Goal: Task Accomplishment & Management: Manage account settings

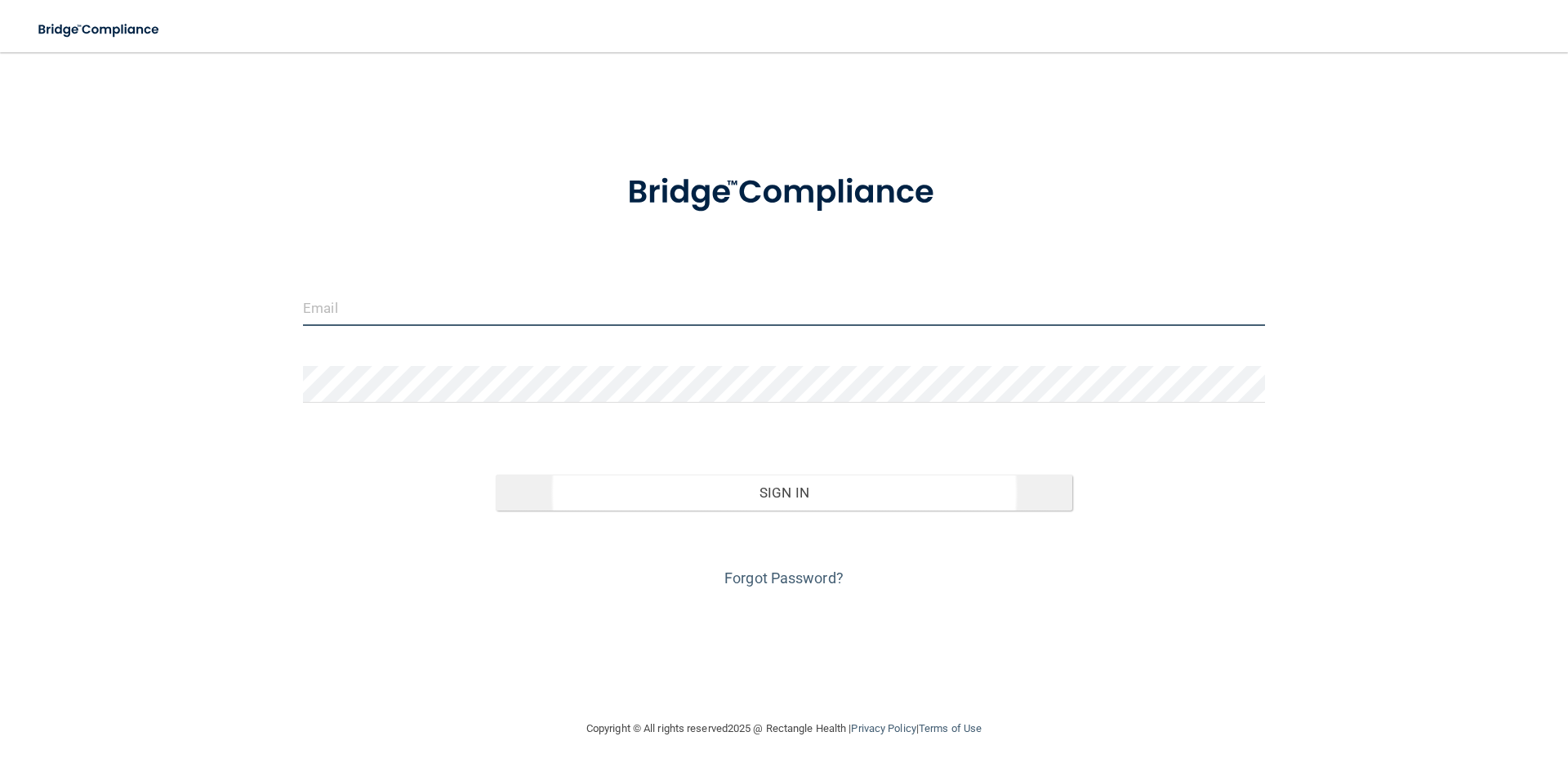
type input "[EMAIL_ADDRESS][DOMAIN_NAME]"
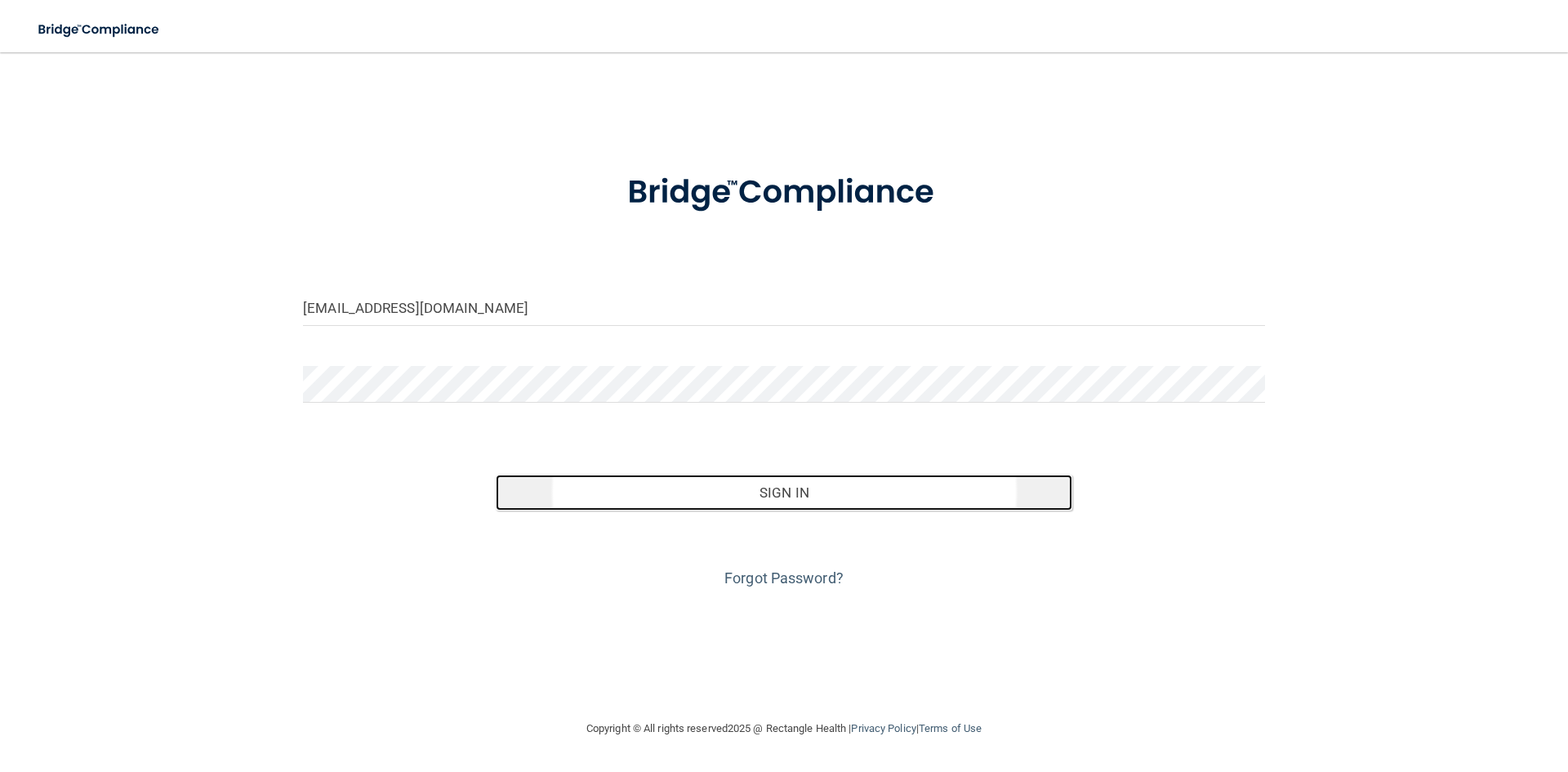
click at [791, 494] on button "Sign In" at bounding box center [784, 492] width 577 height 36
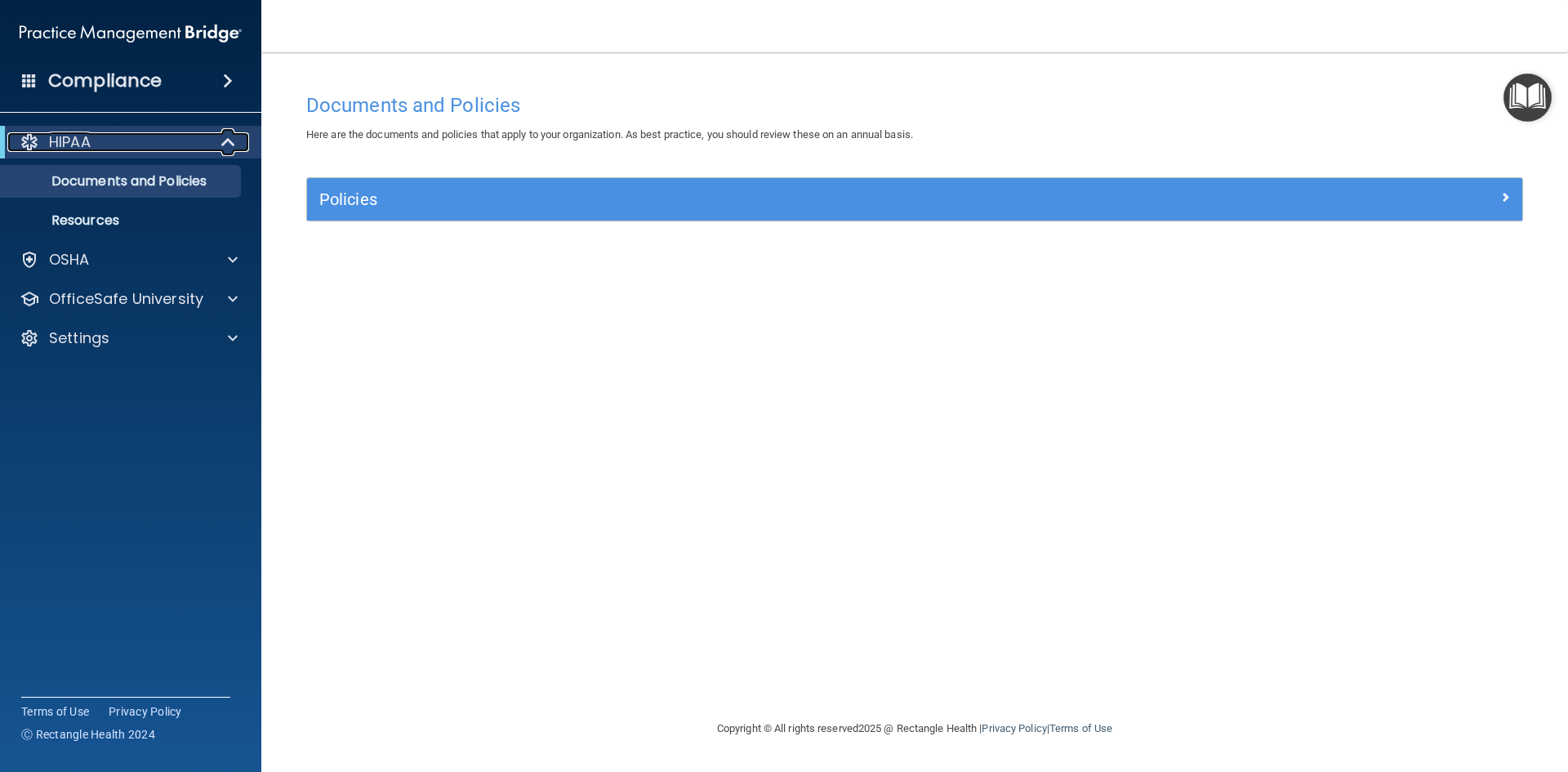
click at [104, 149] on div "HIPAA" at bounding box center [107, 142] width 202 height 20
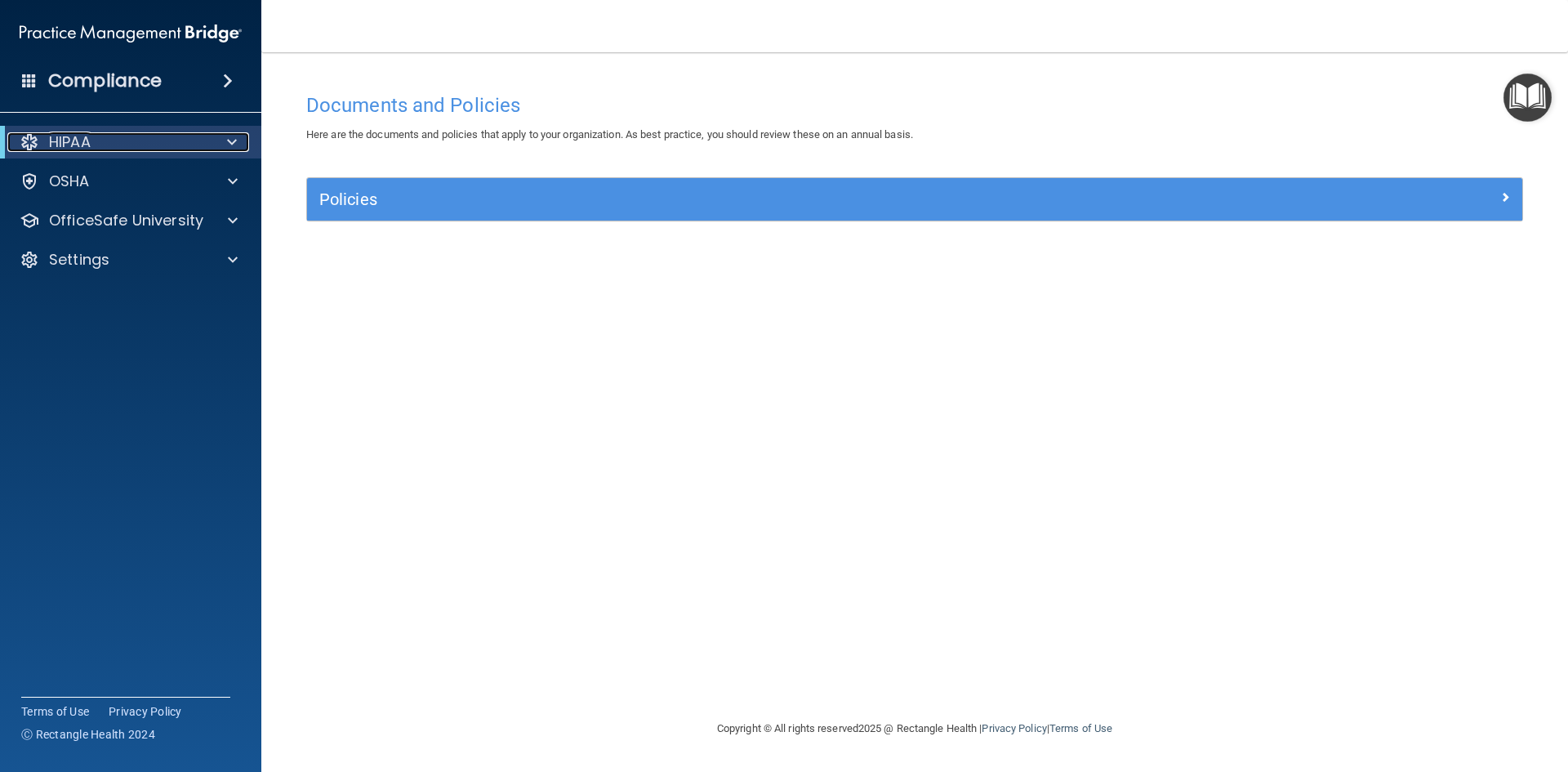
click at [104, 149] on div "HIPAA" at bounding box center [107, 142] width 202 height 20
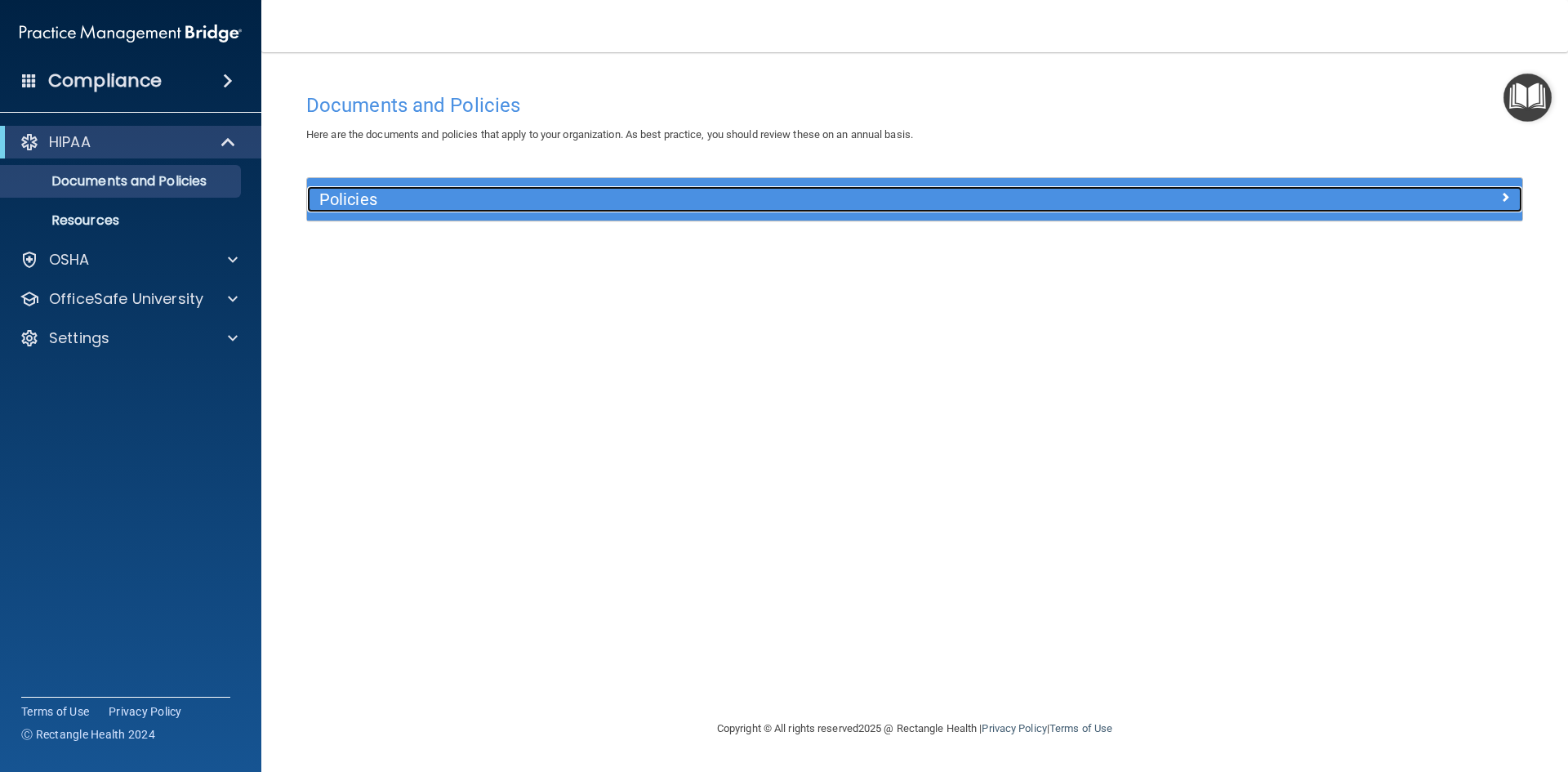
click at [375, 202] on h5 "Policies" at bounding box center [762, 199] width 886 height 18
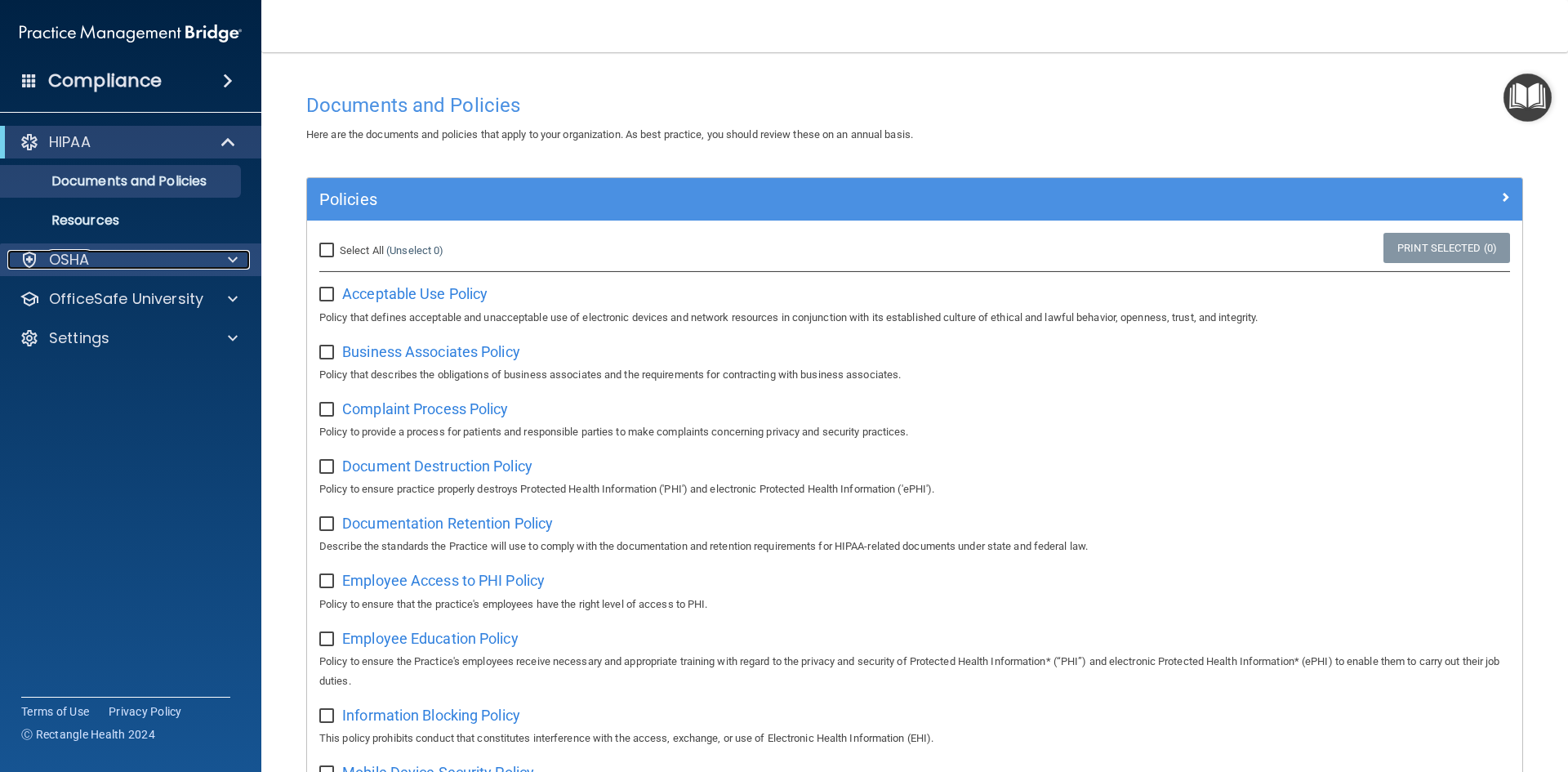
click at [65, 258] on p "OSHA" at bounding box center [69, 259] width 41 height 20
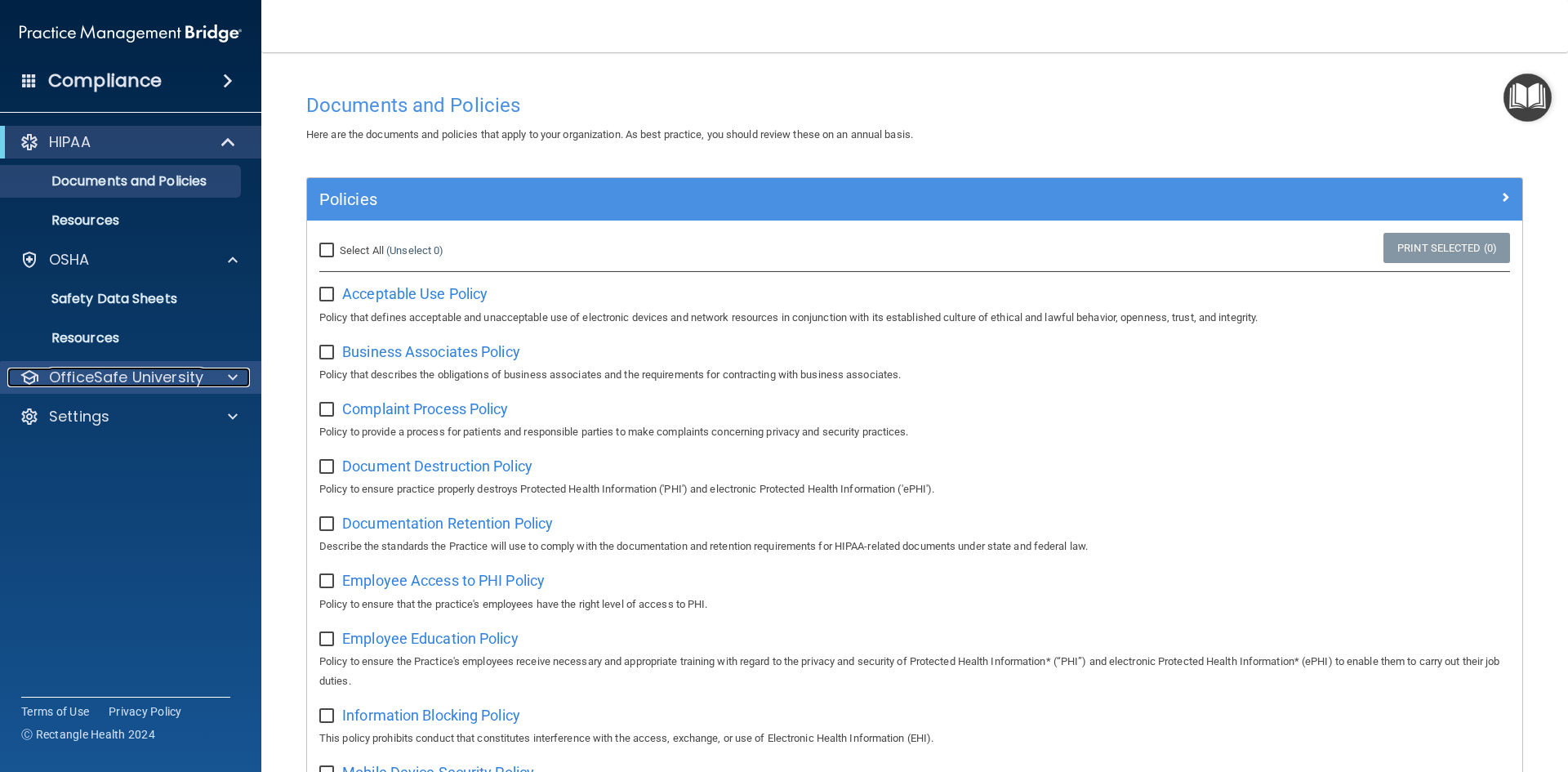
click at [94, 386] on p "OfficeSafe University" at bounding box center [125, 378] width 154 height 20
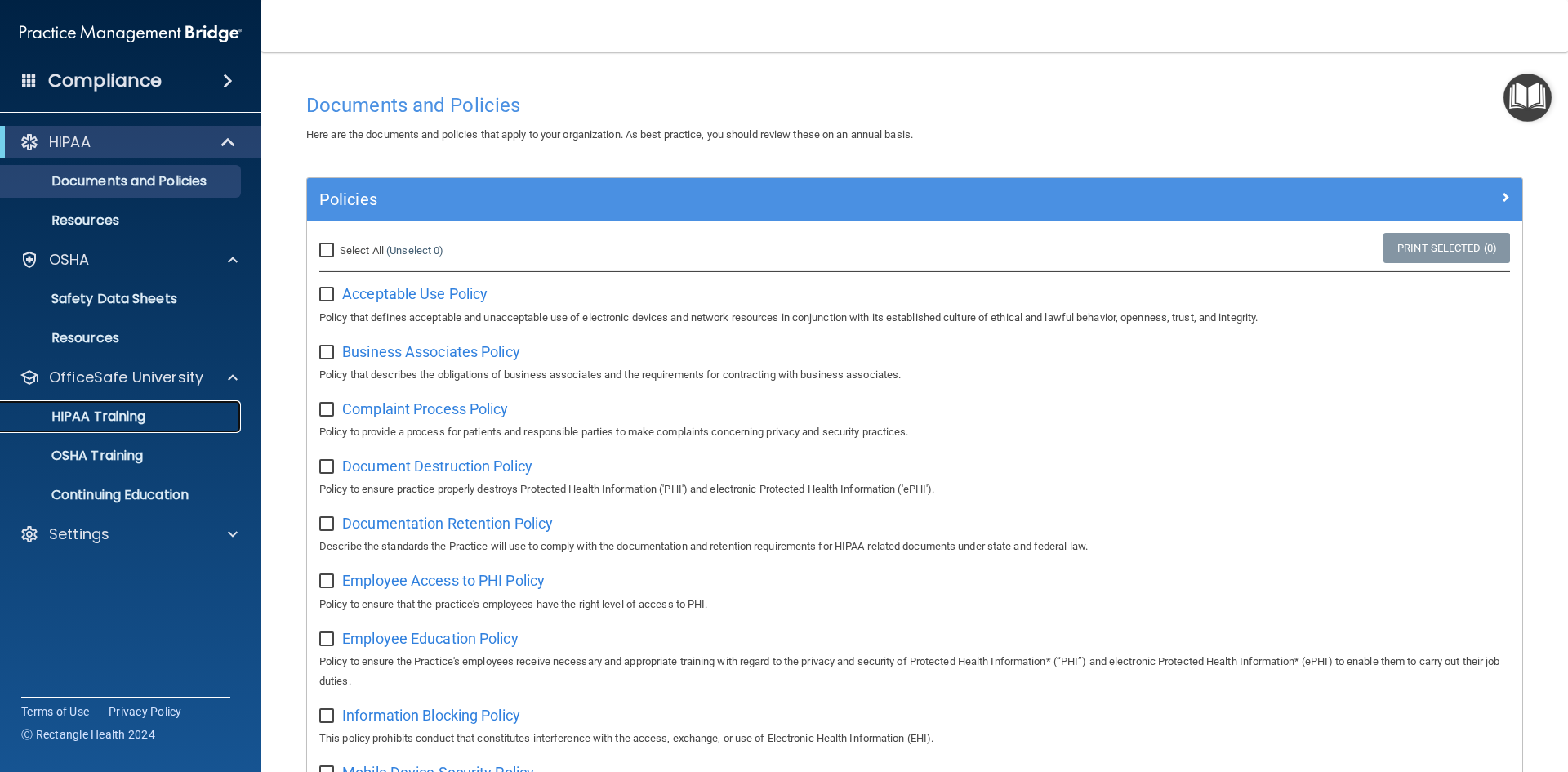
click at [101, 409] on p "HIPAA Training" at bounding box center [78, 416] width 135 height 16
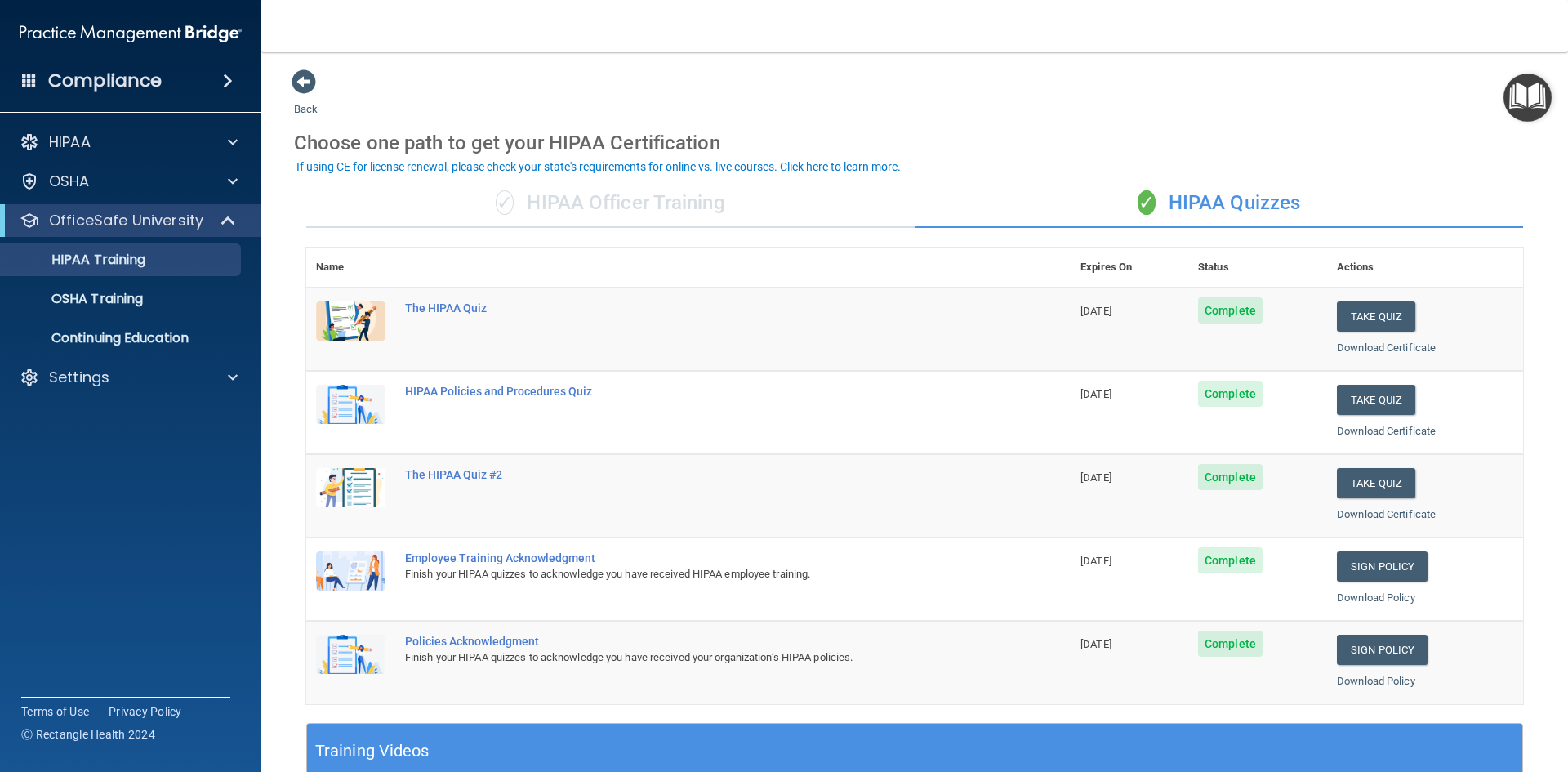
click at [1217, 312] on span "Complete" at bounding box center [1229, 310] width 65 height 26
click at [1212, 328] on td "Complete" at bounding box center [1258, 329] width 139 height 83
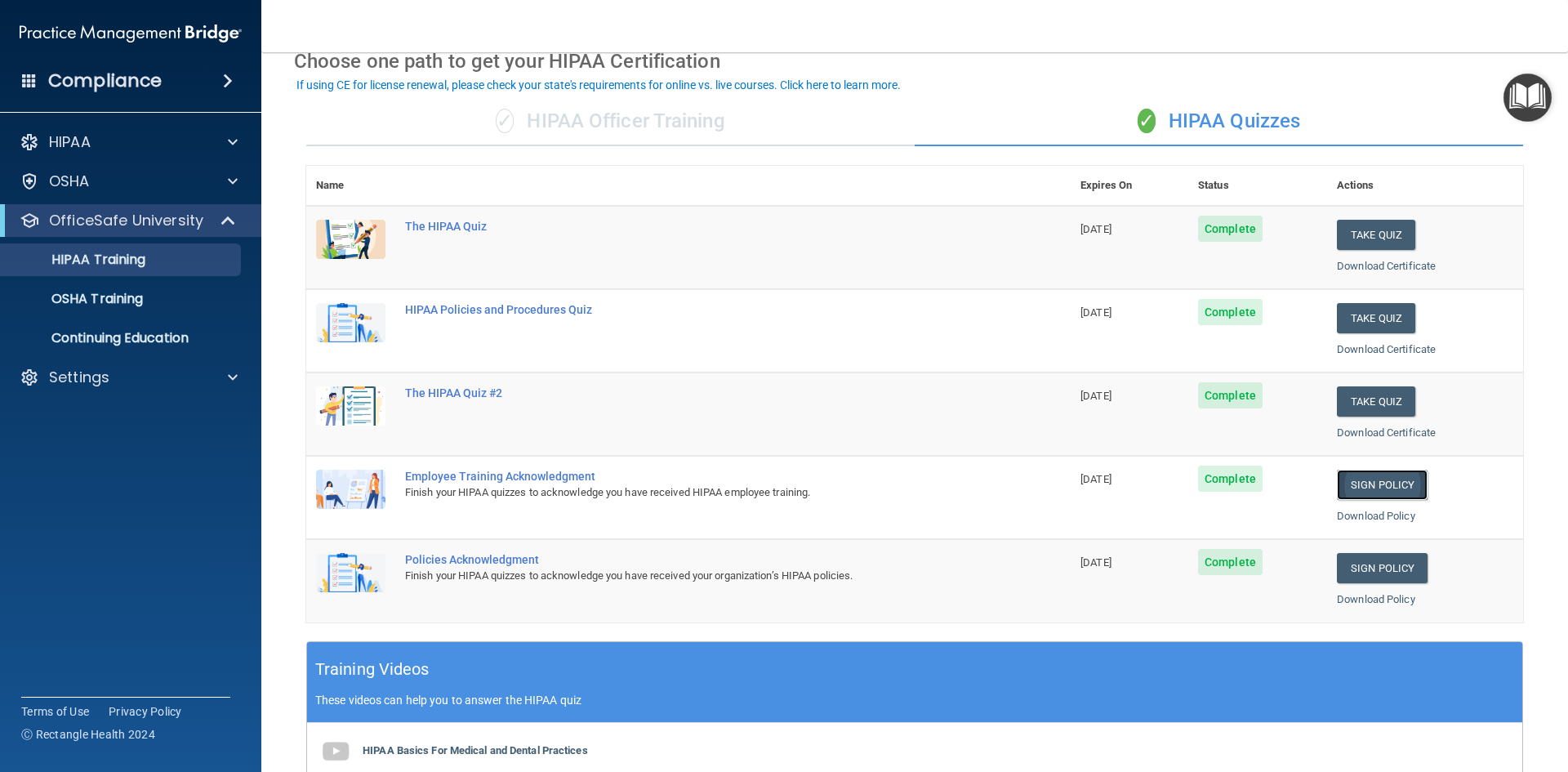
click at [1350, 482] on link "Sign Policy" at bounding box center [1381, 484] width 90 height 30
click at [117, 265] on p "HIPAA Training" at bounding box center [78, 259] width 135 height 16
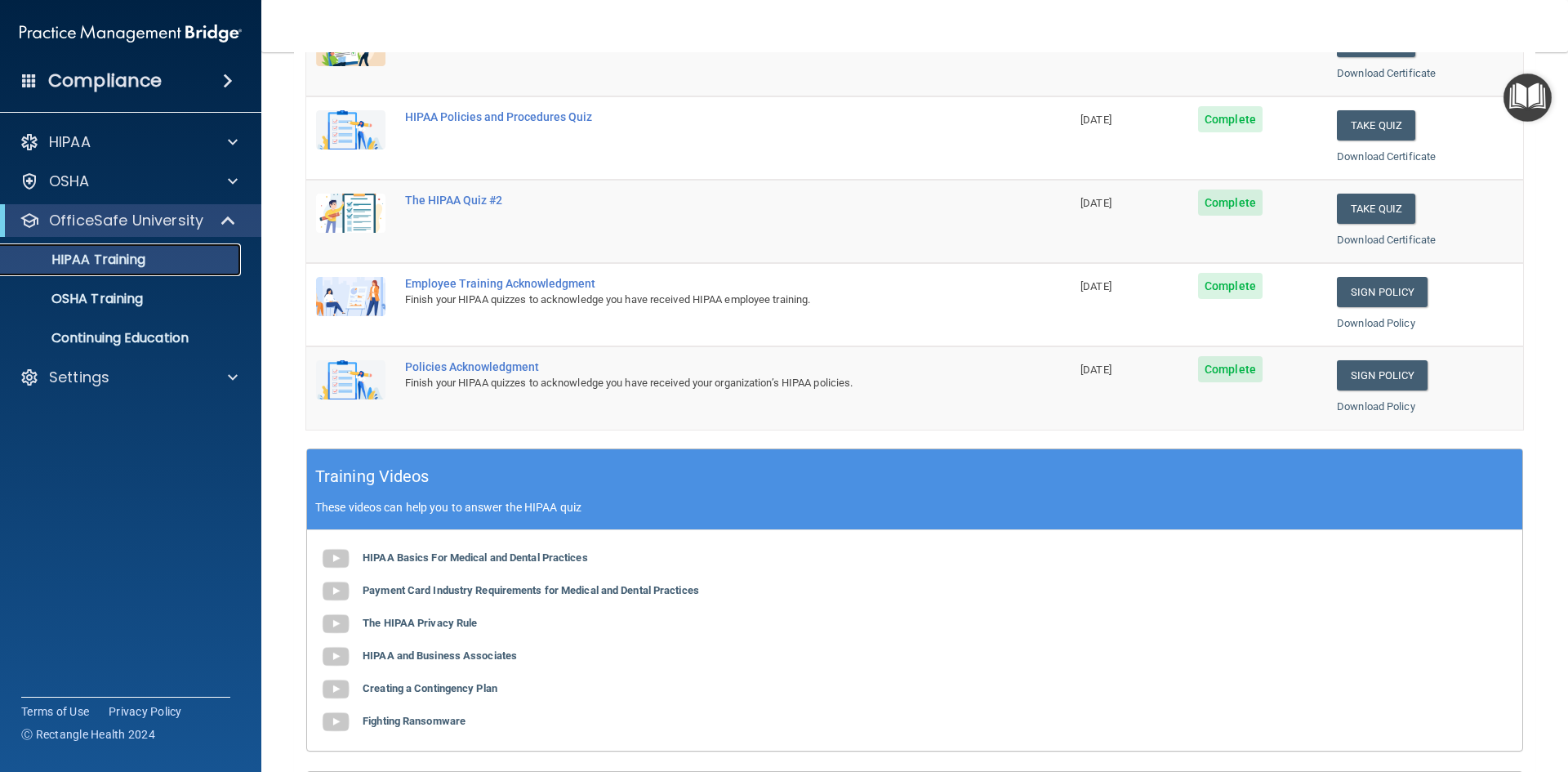
scroll to position [245, 0]
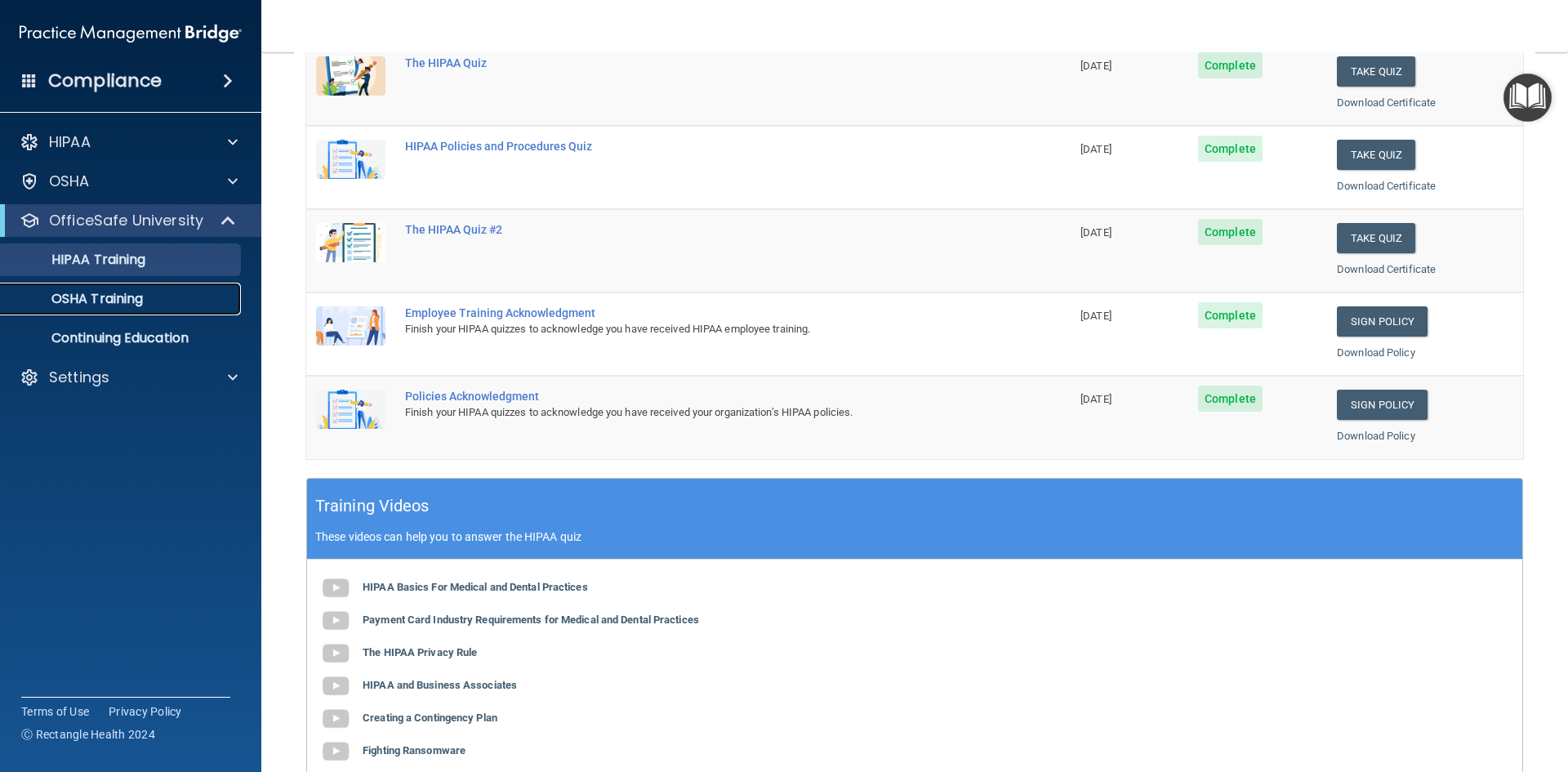
click at [107, 295] on p "OSHA Training" at bounding box center [77, 299] width 132 height 16
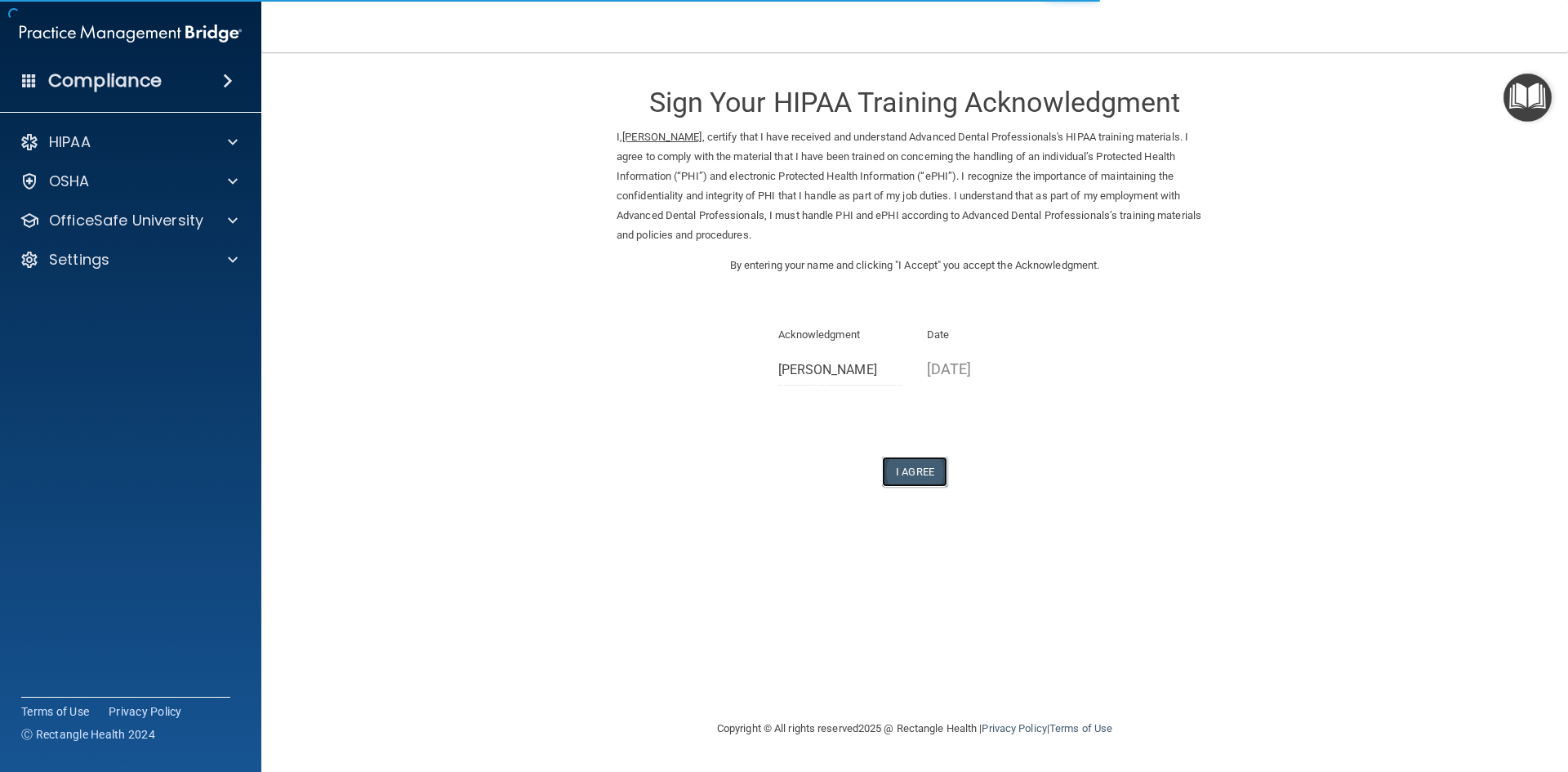
click at [914, 469] on button "I Agree" at bounding box center [914, 471] width 66 height 30
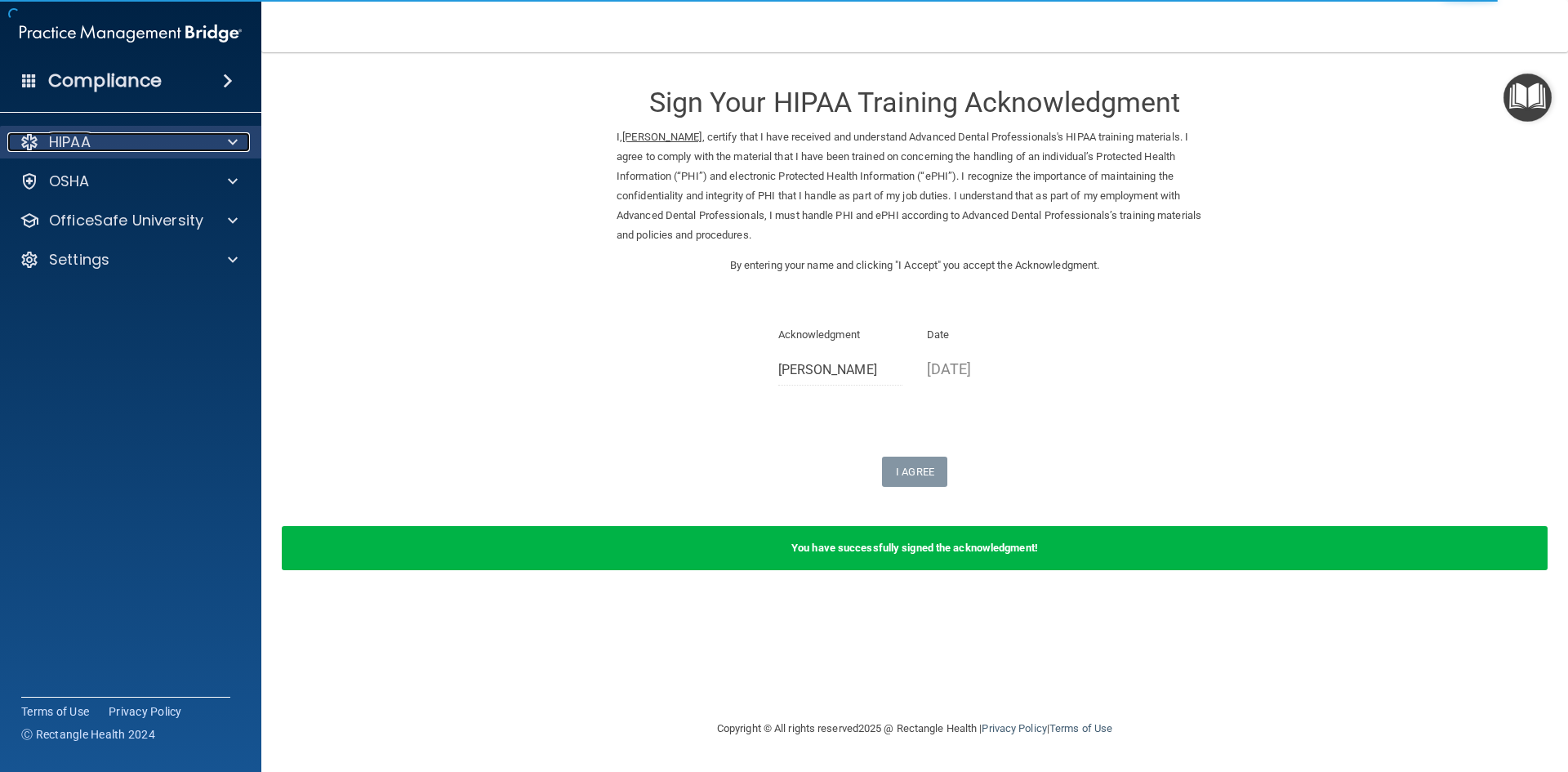
click at [71, 149] on p "HIPAA" at bounding box center [70, 142] width 42 height 20
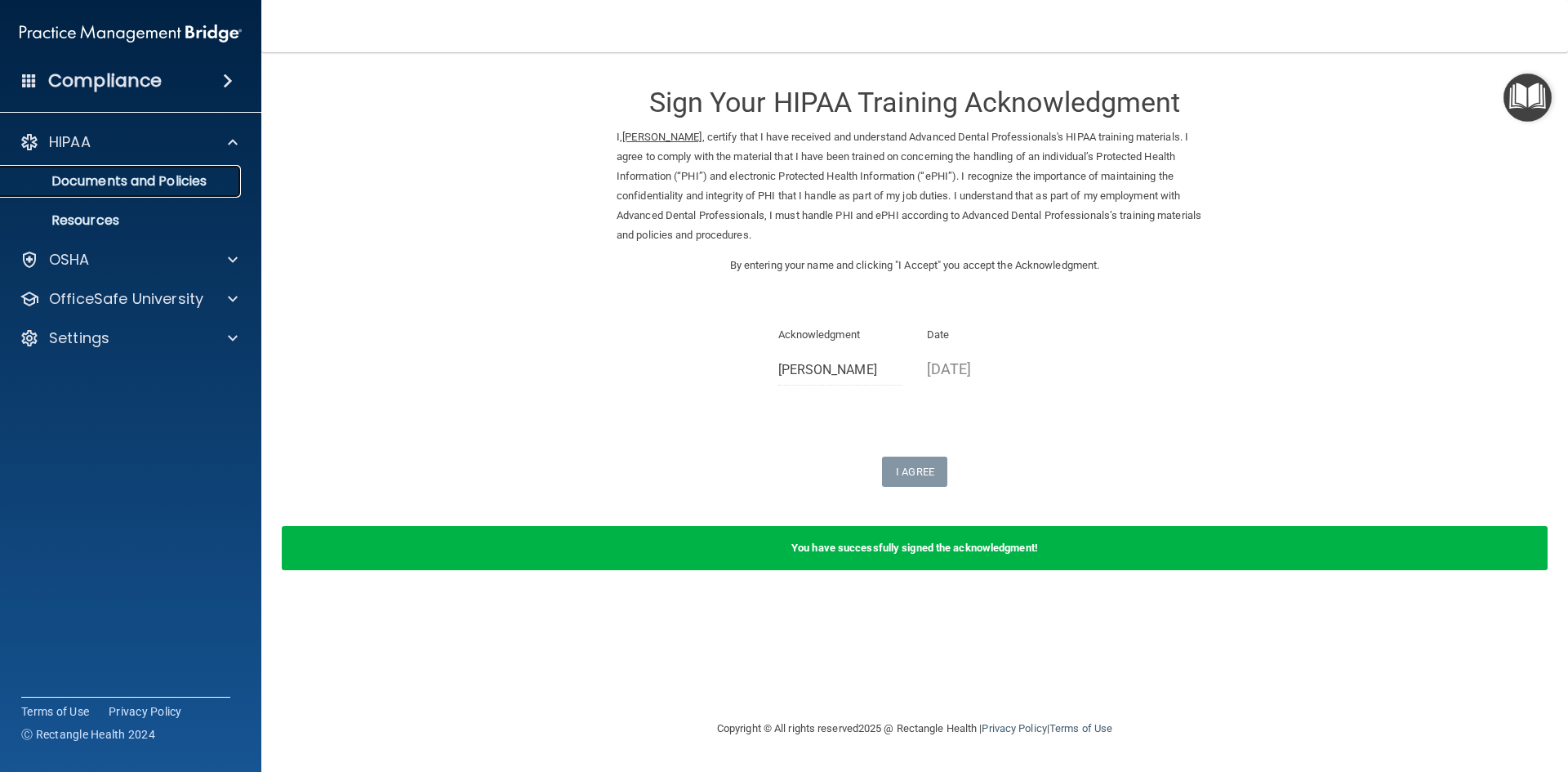
click at [93, 176] on p "Documents and Policies" at bounding box center [122, 181] width 223 height 16
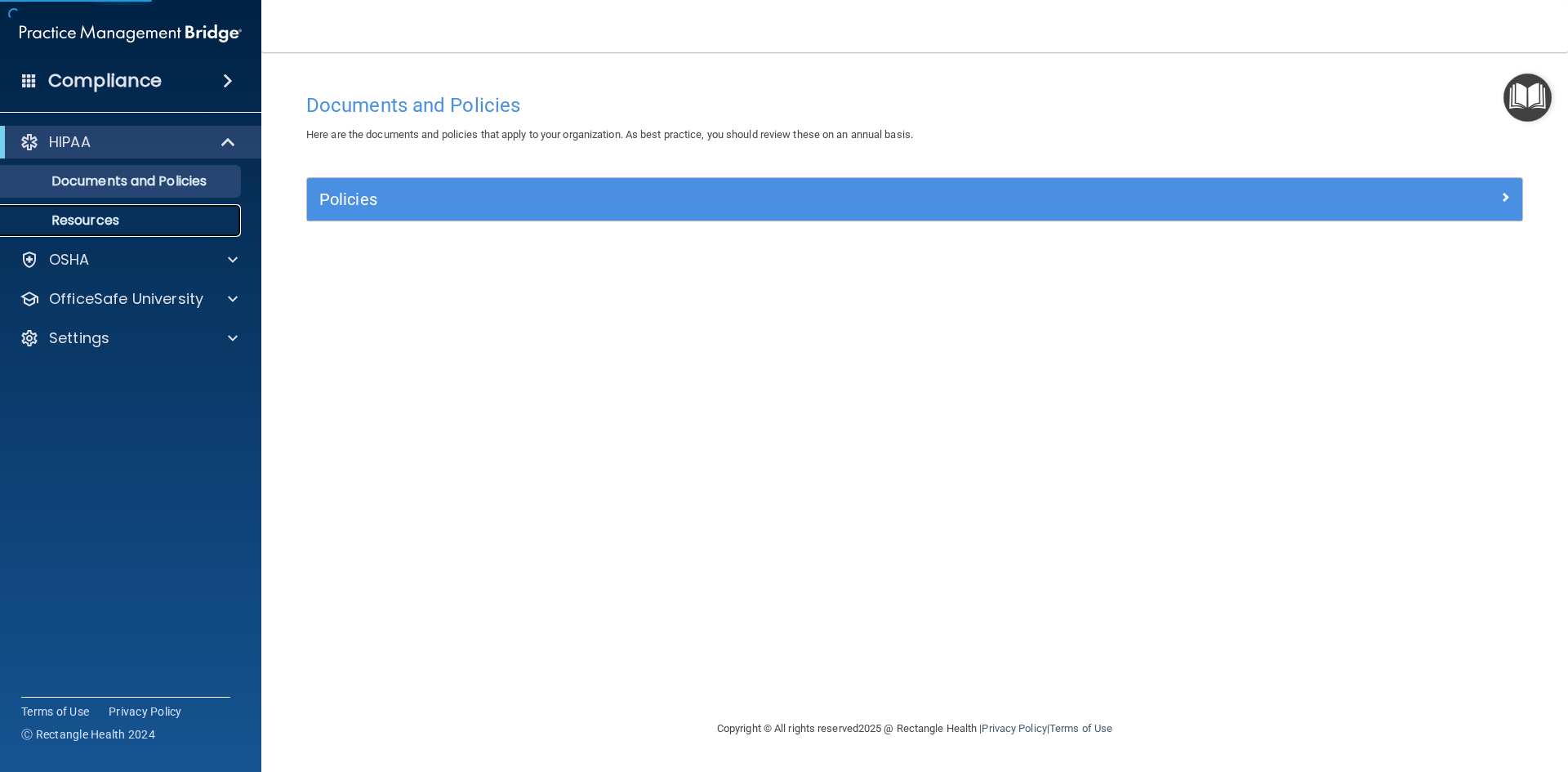
click at [102, 227] on p "Resources" at bounding box center [122, 221] width 223 height 16
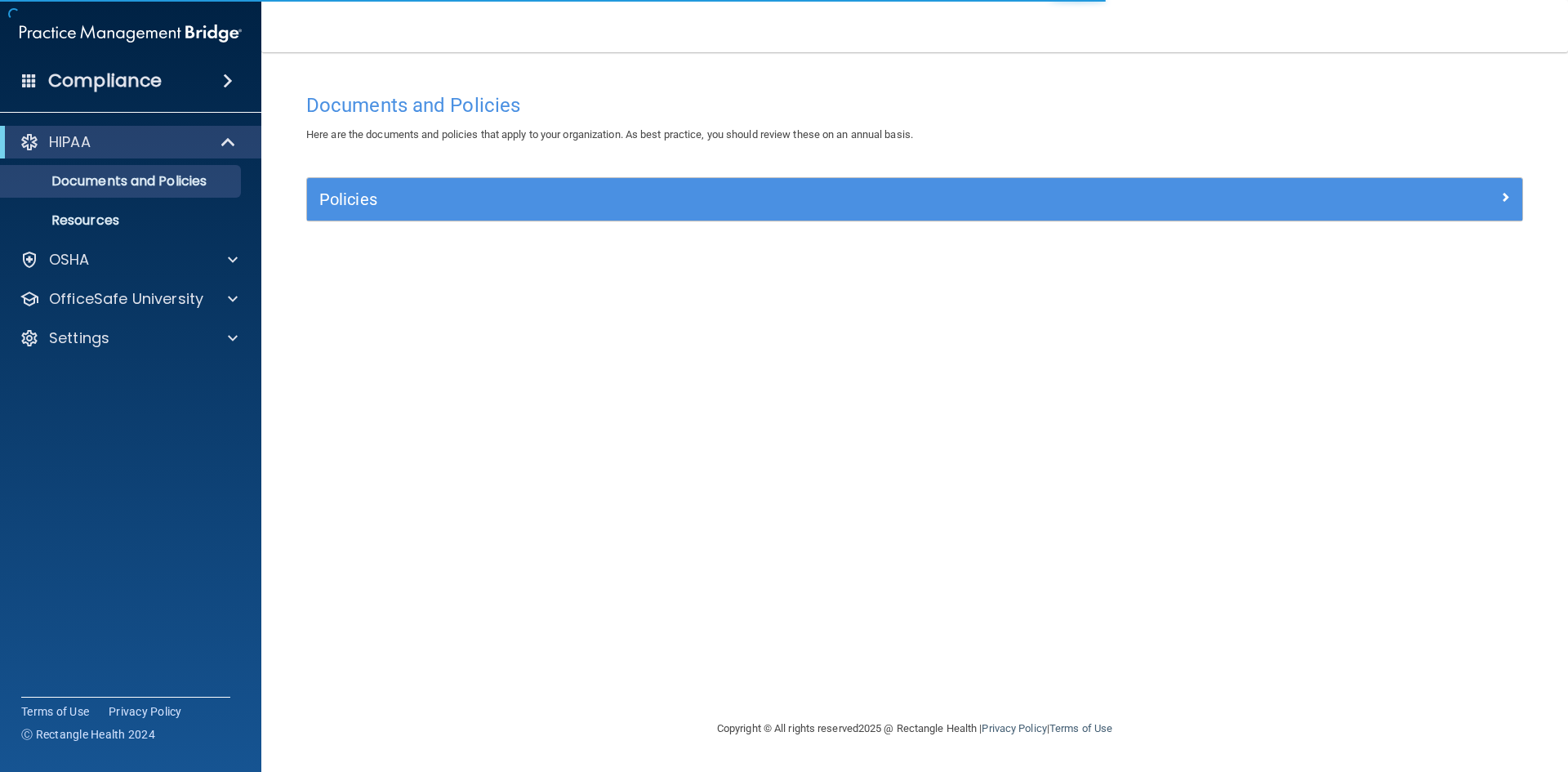
click at [355, 219] on div "Policies" at bounding box center [914, 199] width 1215 height 43
click at [68, 220] on p "Resources" at bounding box center [122, 221] width 223 height 16
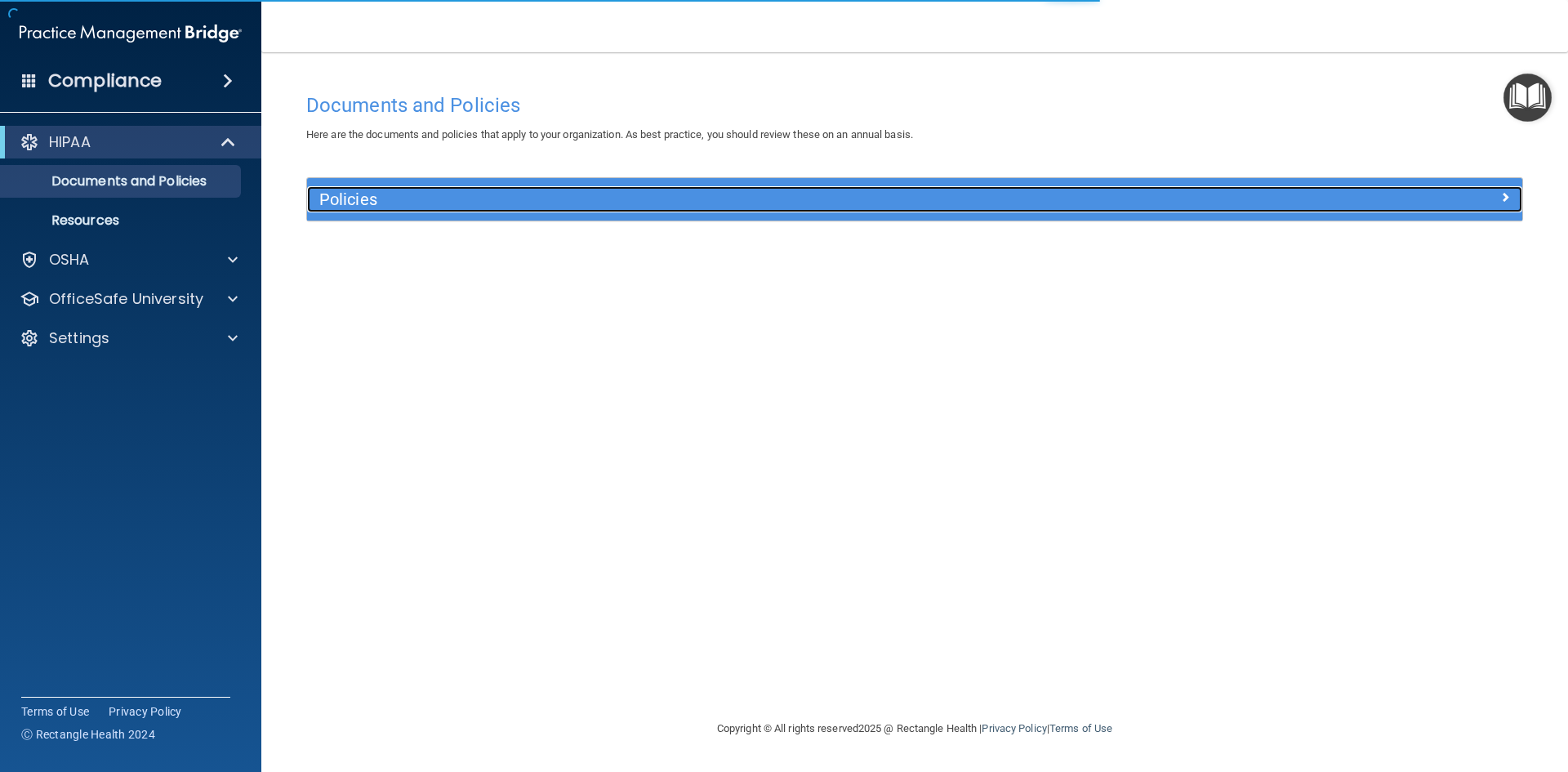
click at [667, 208] on h5 "Policies" at bounding box center [762, 199] width 886 height 18
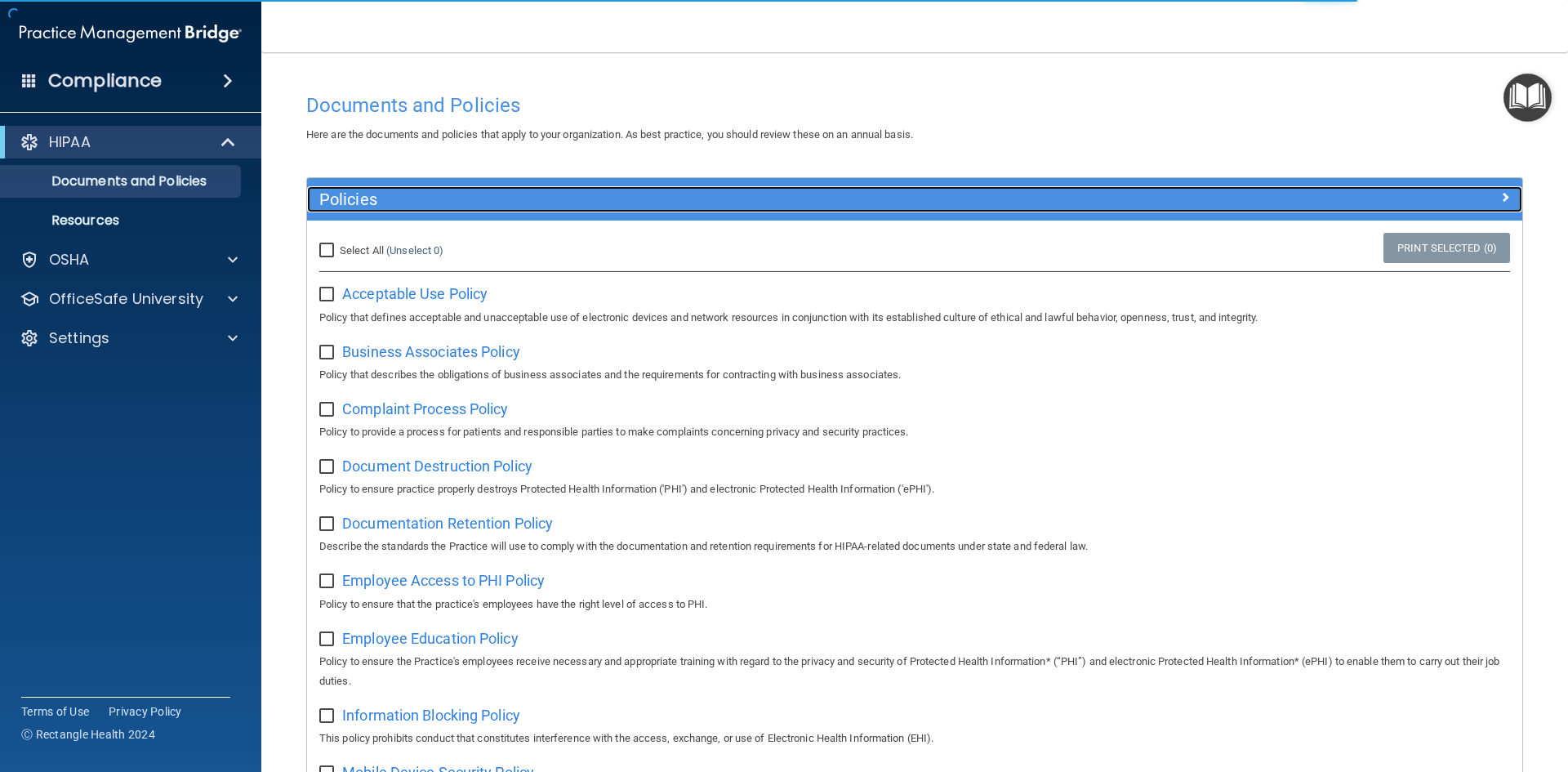
click at [1499, 196] on span at bounding box center [1504, 197] width 10 height 20
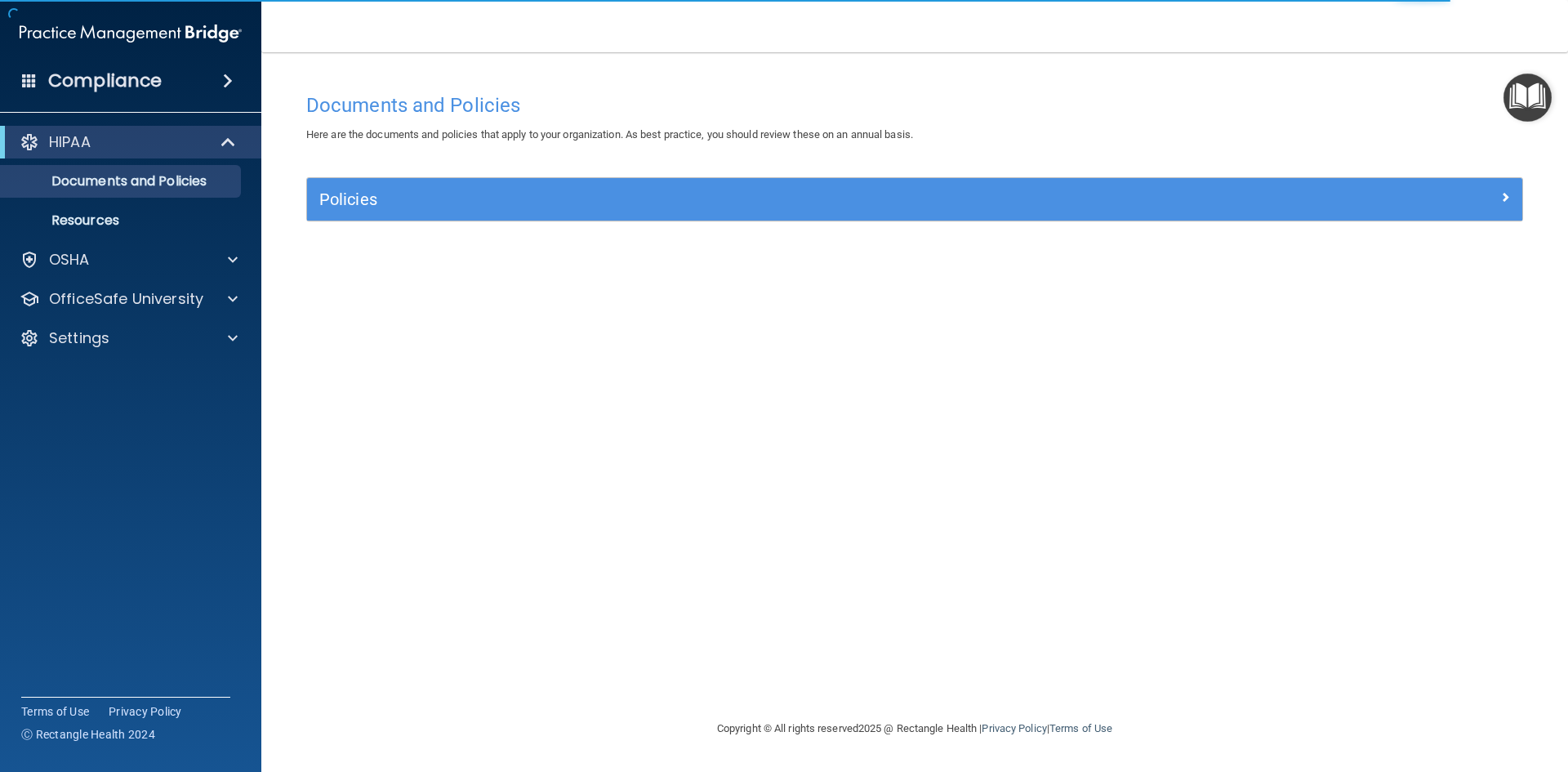
click at [1519, 103] on img "Open Resource Center" at bounding box center [1527, 97] width 48 height 48
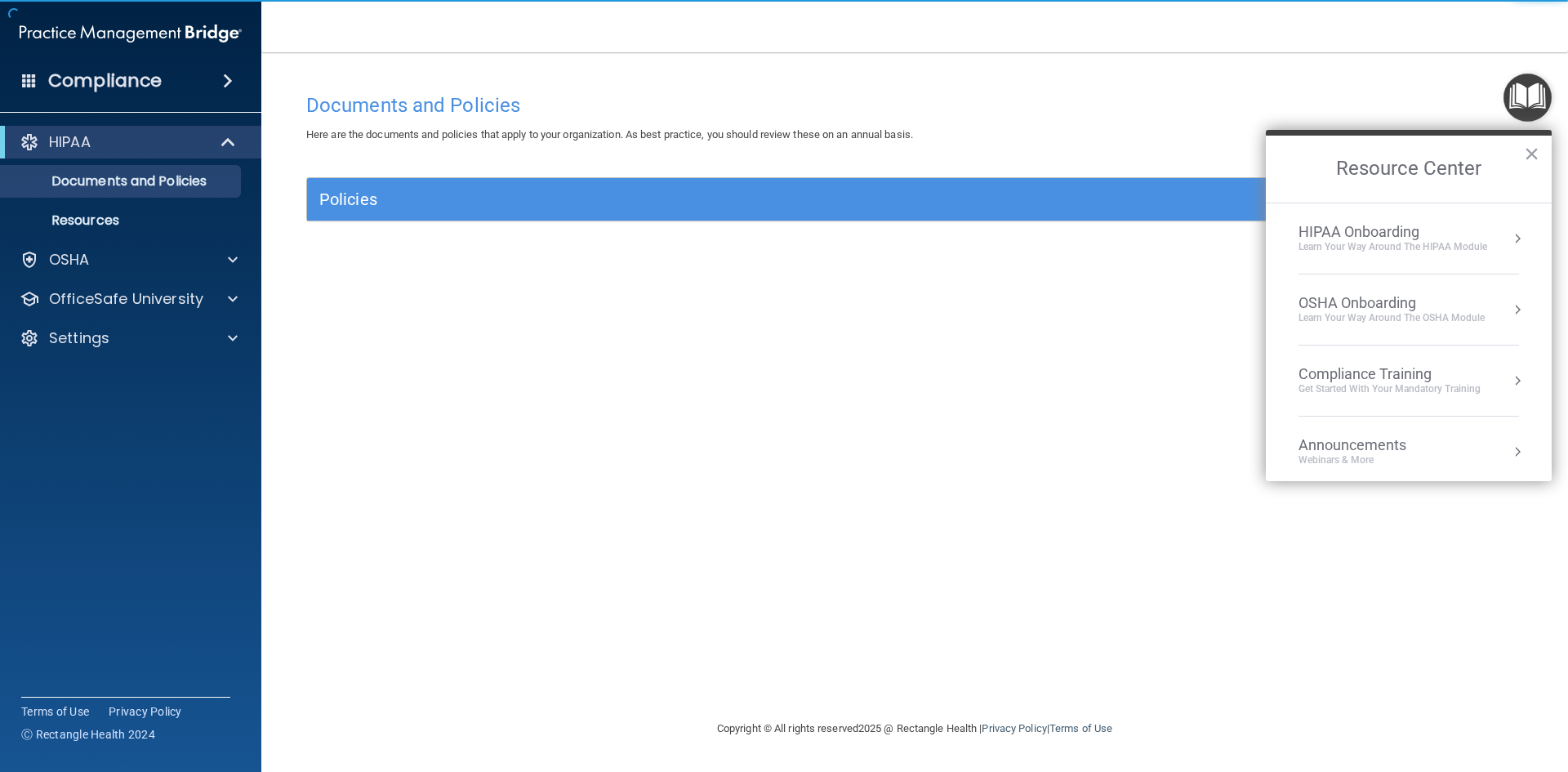
click at [843, 140] on span "Here are the documents and policies that apply to your organization. As best pr…" at bounding box center [609, 134] width 607 height 12
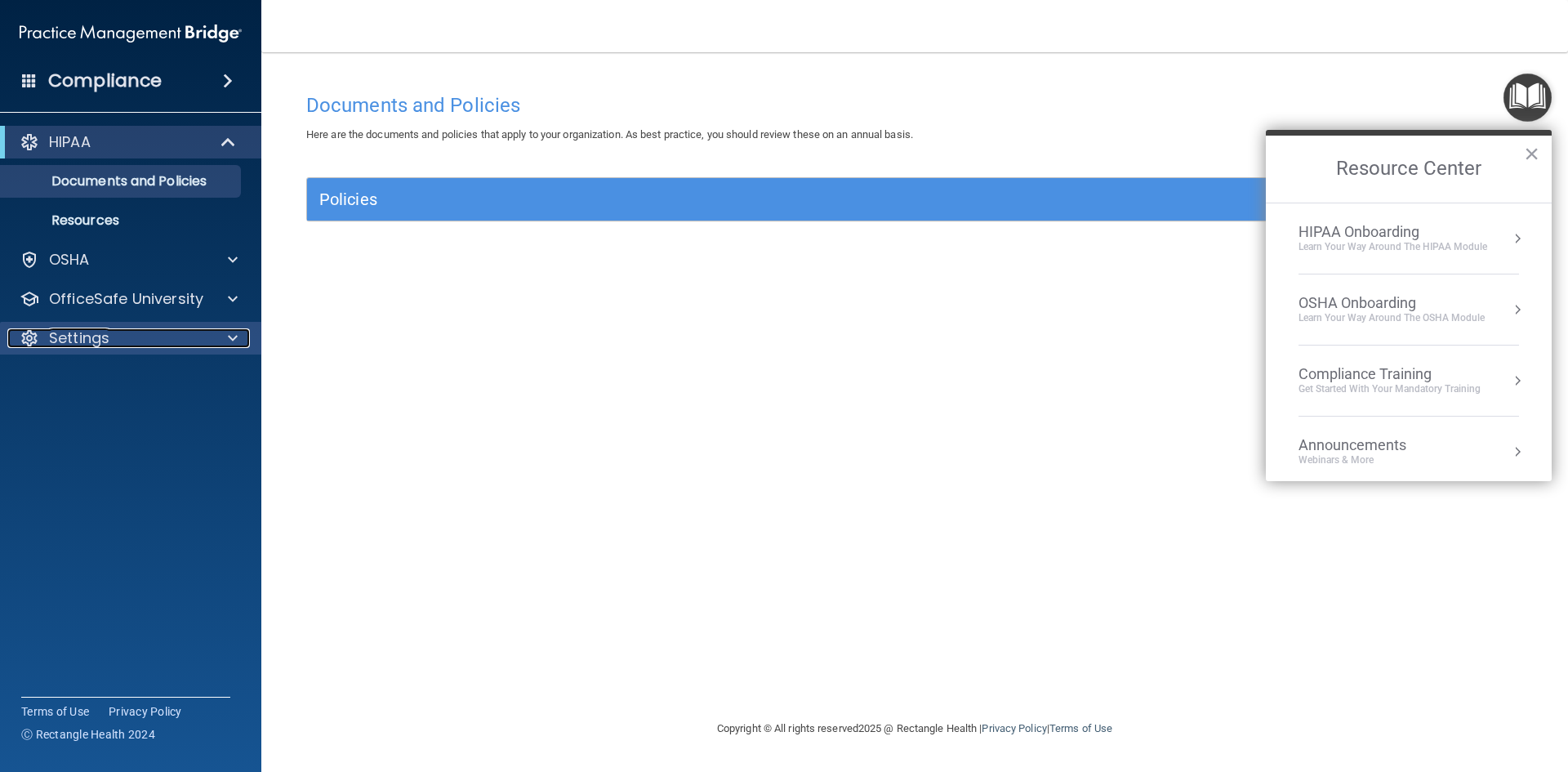
click at [62, 328] on p "Settings" at bounding box center [78, 338] width 61 height 20
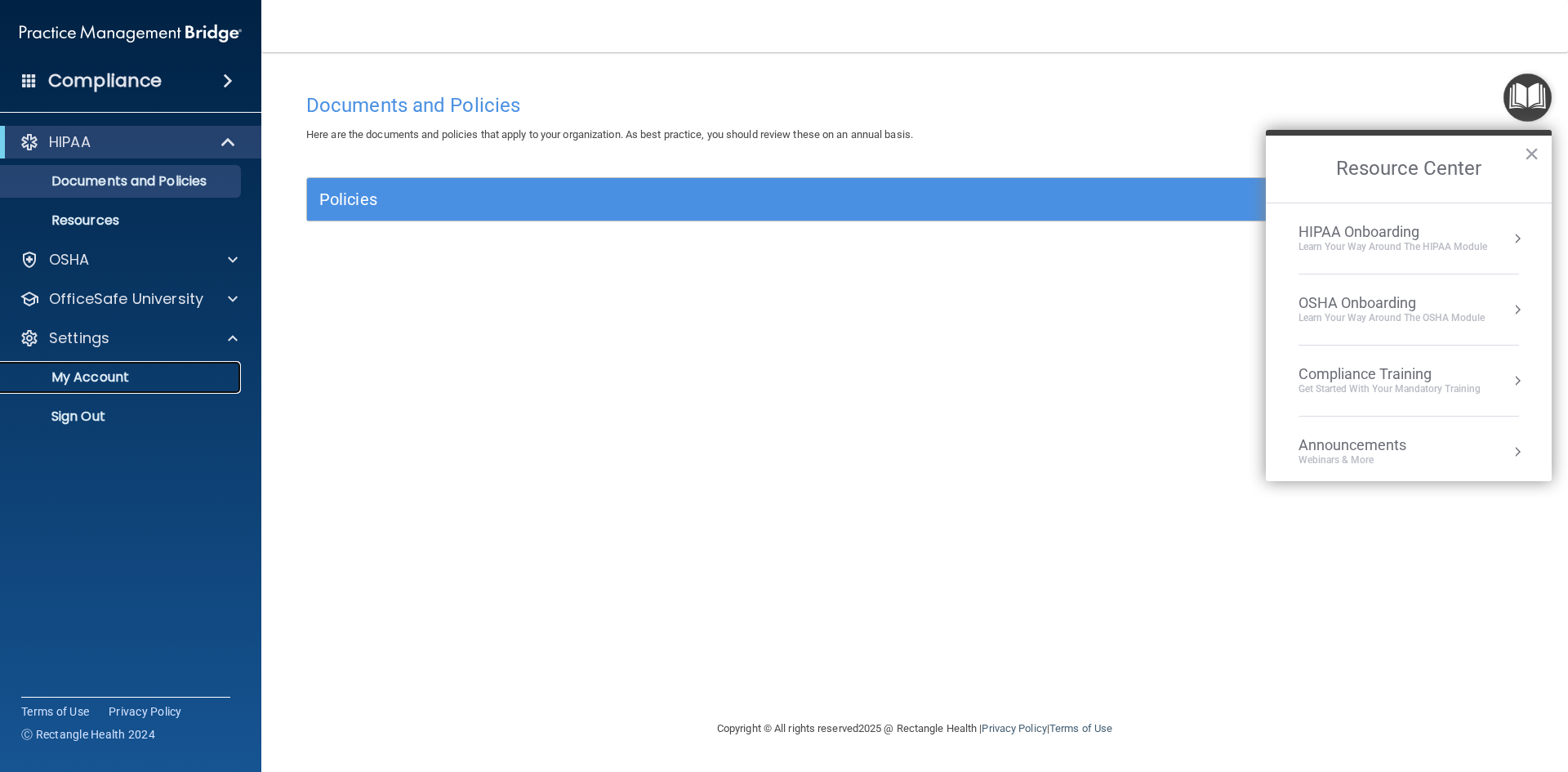
click at [78, 374] on p "My Account" at bounding box center [122, 377] width 223 height 16
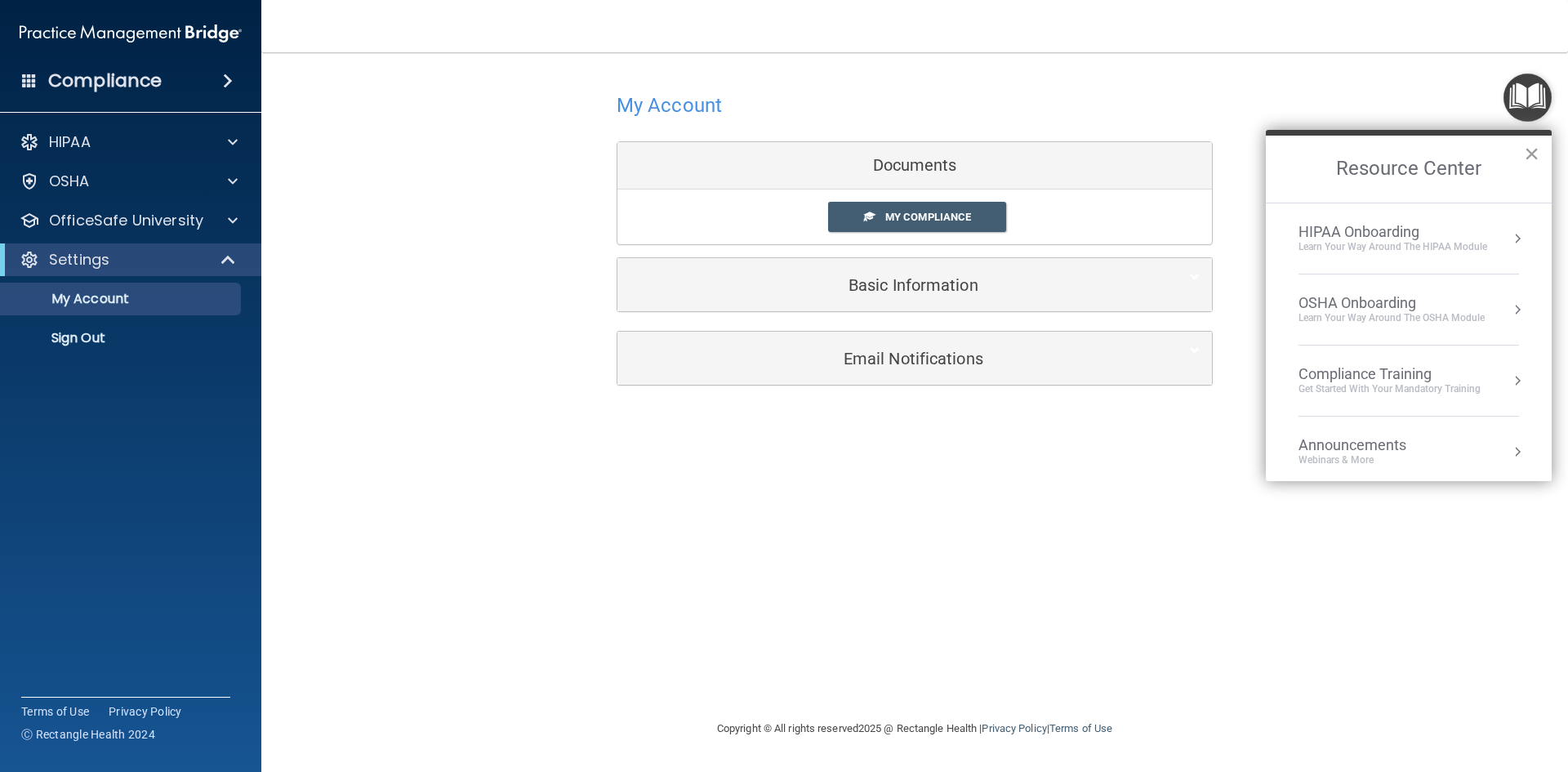
click at [1530, 146] on button "×" at bounding box center [1531, 153] width 16 height 26
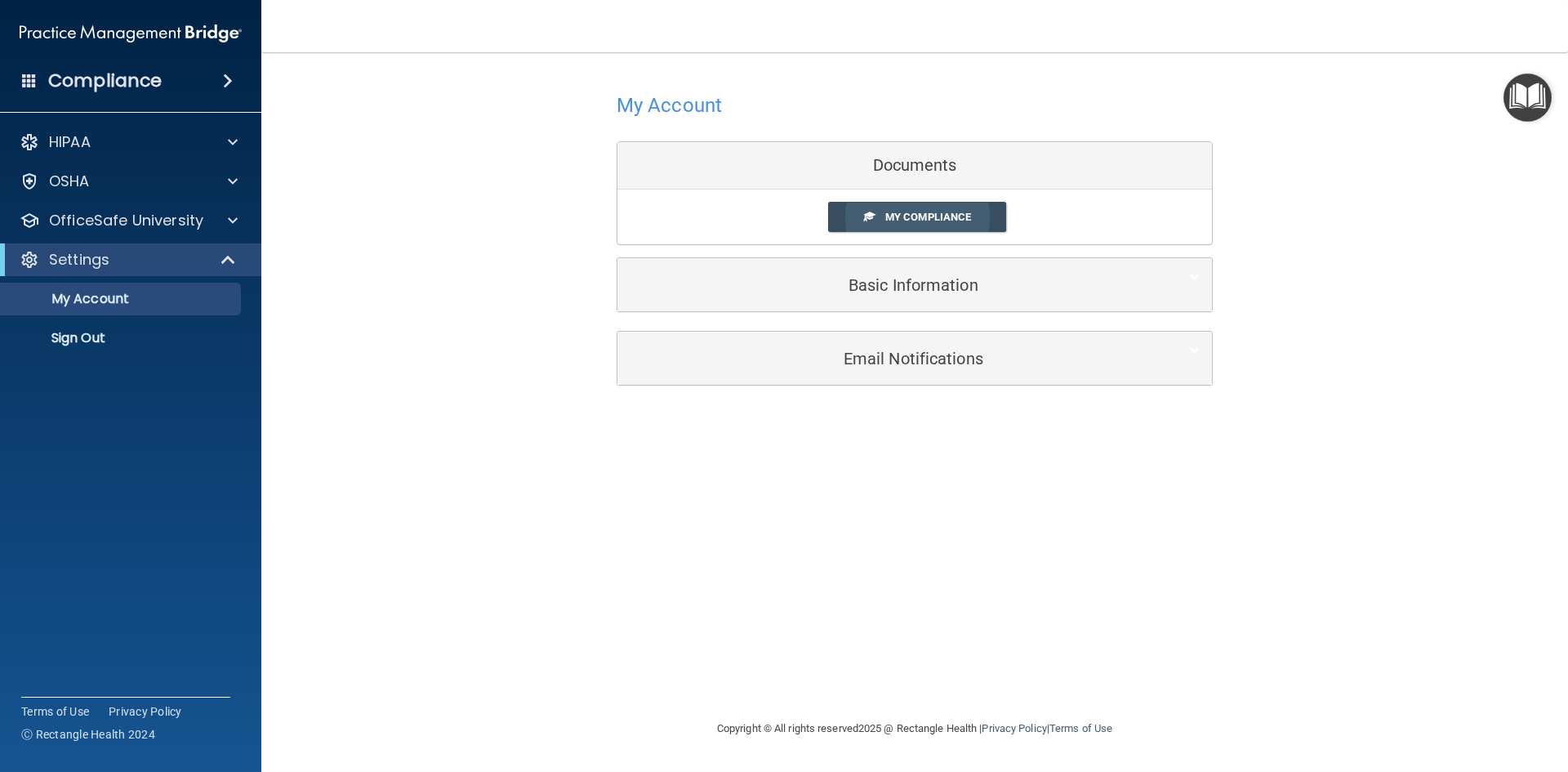
click at [918, 218] on span "My Compliance" at bounding box center [928, 217] width 85 height 12
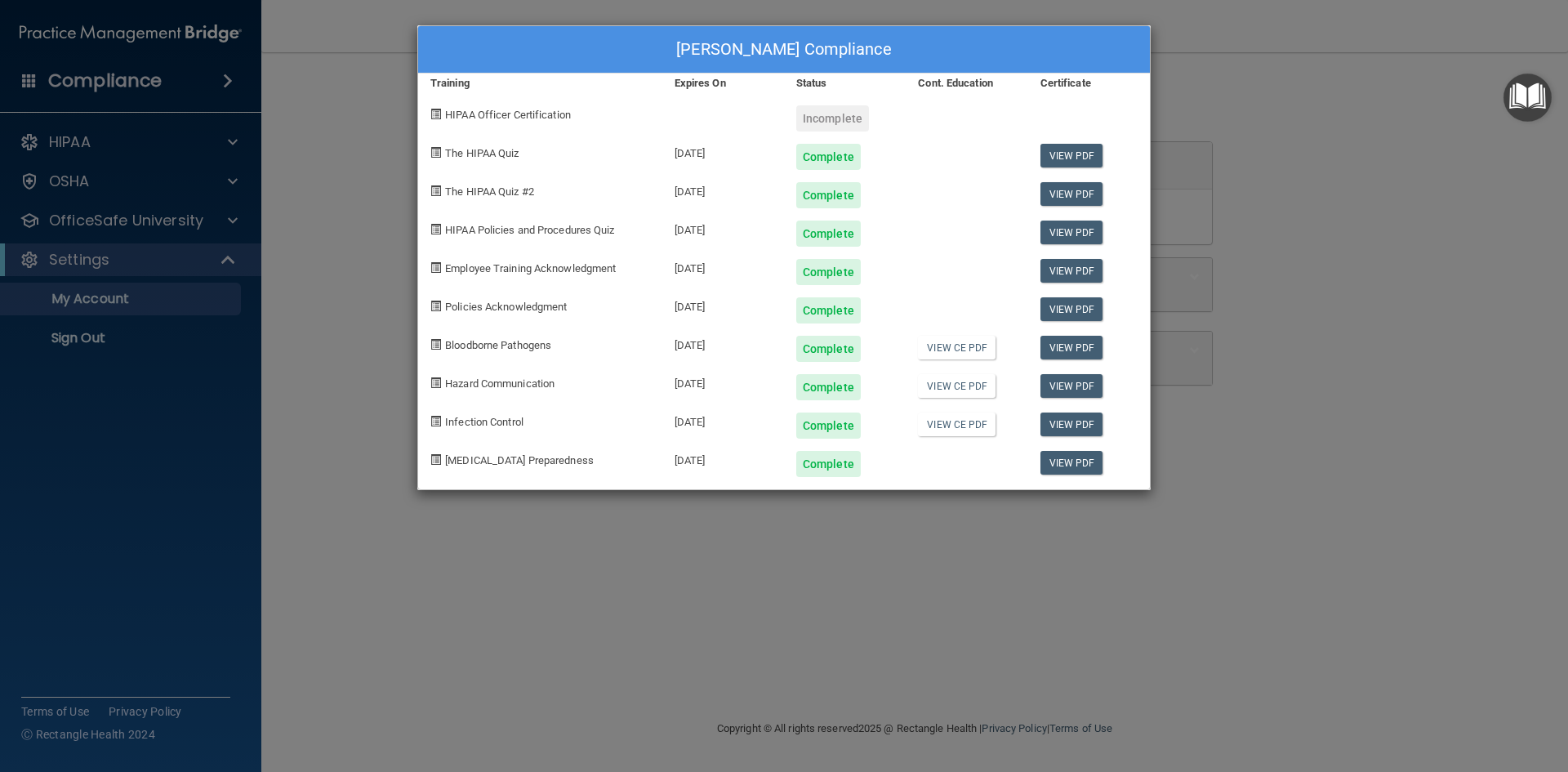
click at [1227, 240] on div "[PERSON_NAME] Compliance Training Expires On Status Cont. Education Certificate…" at bounding box center [784, 386] width 1568 height 772
